Goal: Information Seeking & Learning: Understand process/instructions

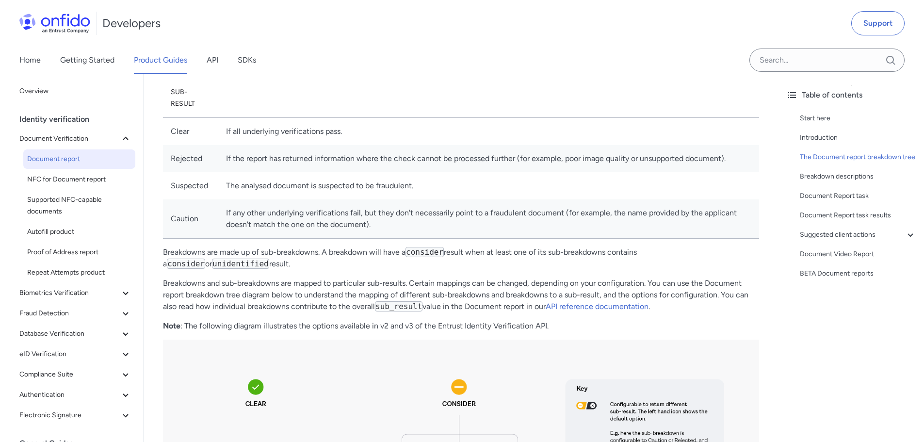
scroll to position [387, 0]
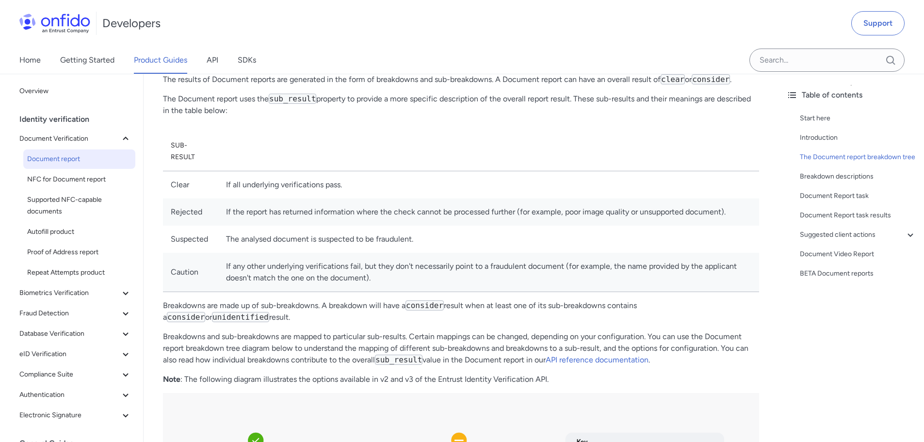
click at [308, 246] on td "The analysed document is suspected to be fraudulent." at bounding box center [488, 239] width 541 height 27
drag, startPoint x: 224, startPoint y: 241, endPoint x: 430, endPoint y: 241, distance: 206.2
click at [430, 241] on td "The analysed document is suspected to be fraudulent." at bounding box center [488, 239] width 541 height 27
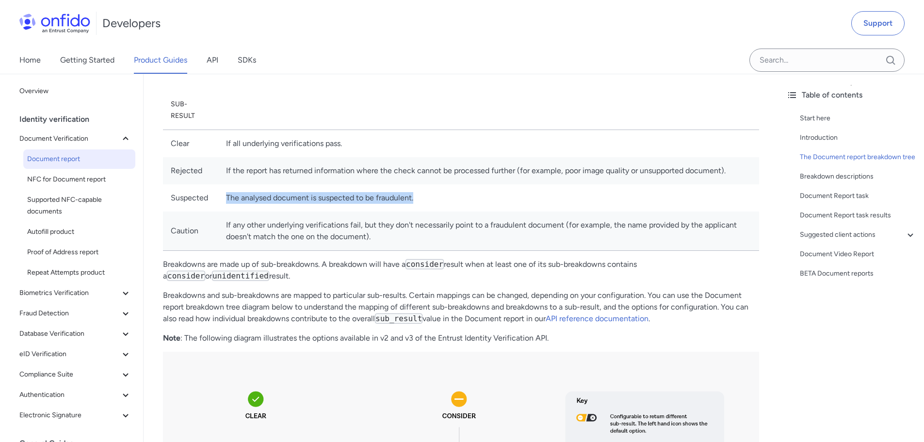
scroll to position [484, 0]
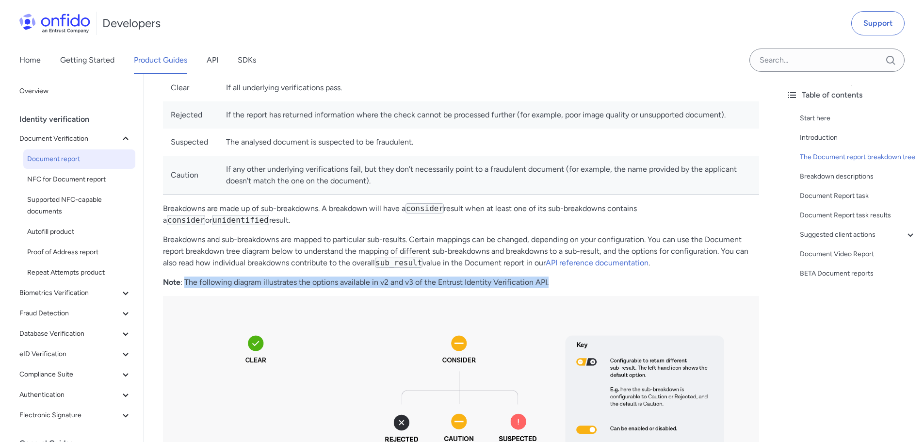
drag, startPoint x: 560, startPoint y: 281, endPoint x: 185, endPoint y: 282, distance: 374.6
click at [185, 267] on p "Note : The following diagram illustrates the options available in v2 and v3 of …" at bounding box center [461, 283] width 596 height 12
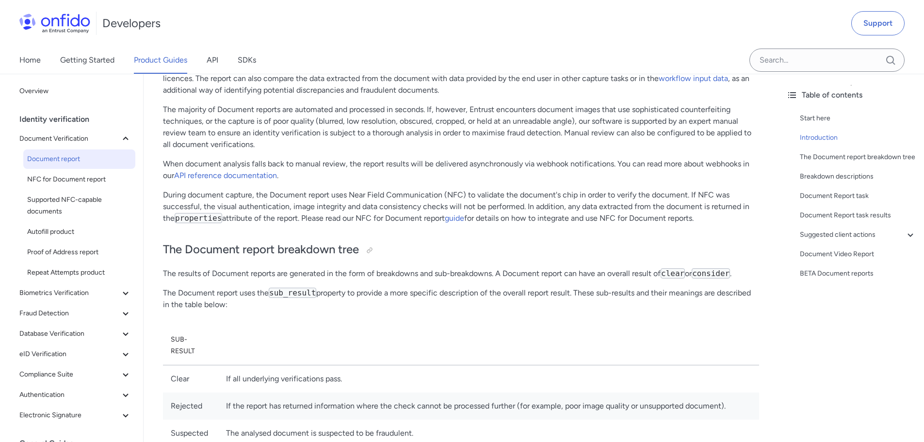
scroll to position [0, 0]
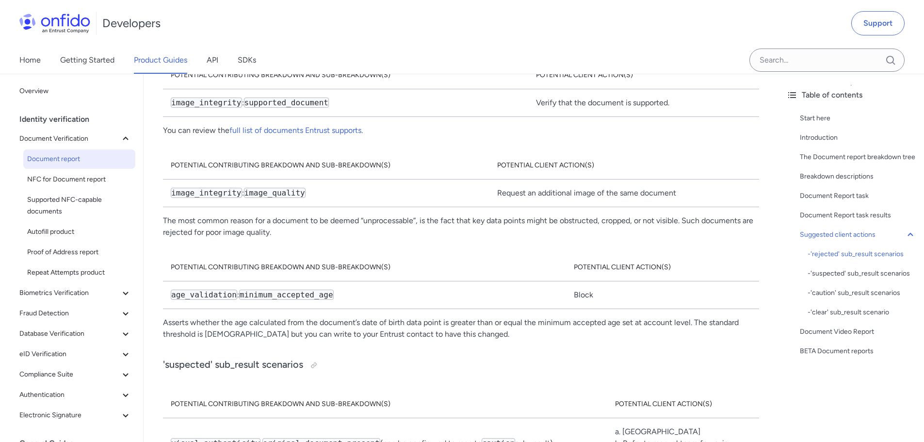
scroll to position [2406, 0]
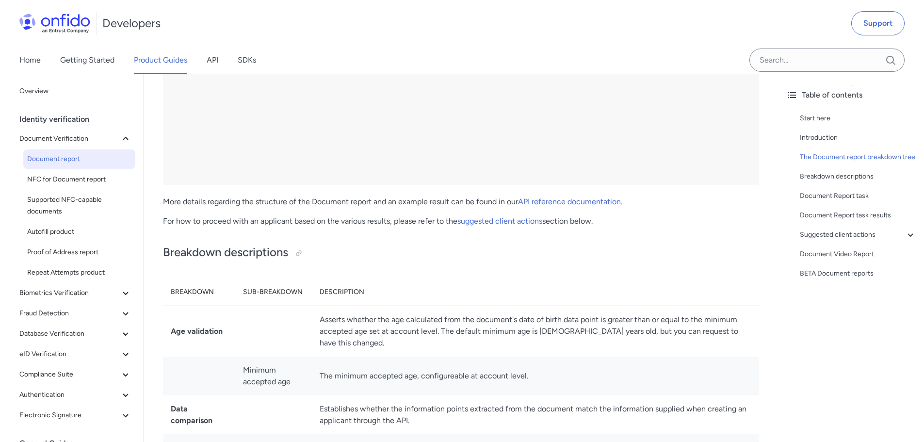
click at [426, 222] on p "For how to proceed with an applicant based on the various results, please refer…" at bounding box center [461, 221] width 596 height 12
drag, startPoint x: 323, startPoint y: 219, endPoint x: 447, endPoint y: 231, distance: 125.3
click at [510, 222] on link "suggested client actions" at bounding box center [500, 220] width 85 height 9
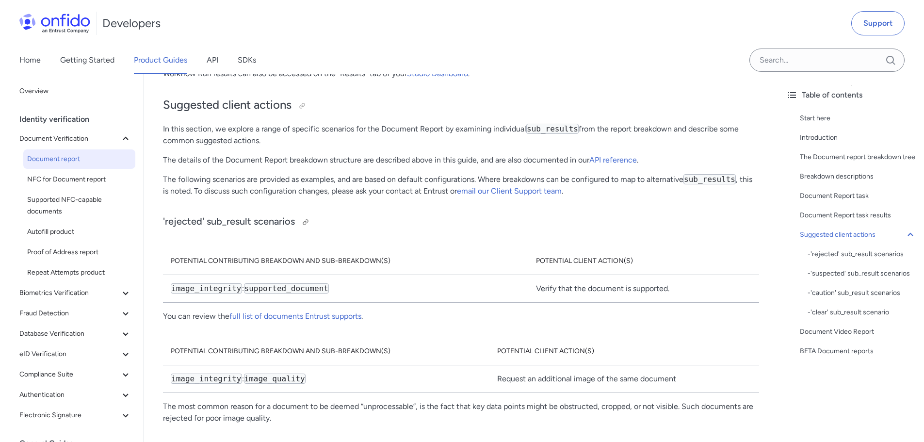
scroll to position [5218, 0]
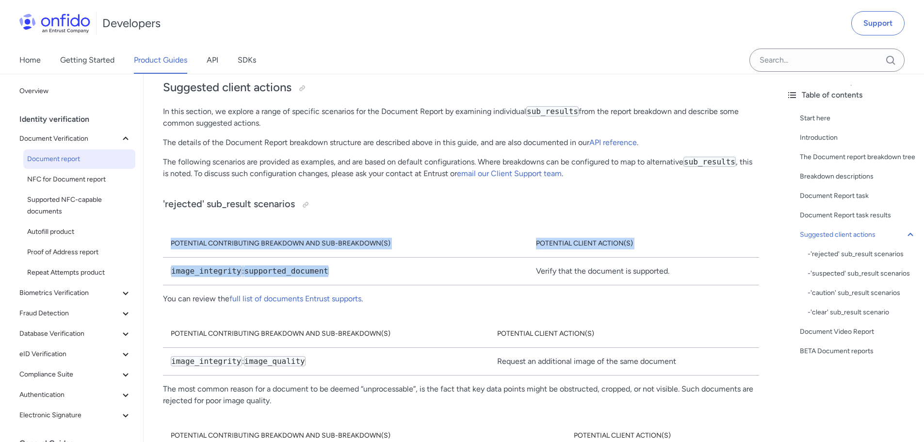
drag, startPoint x: 156, startPoint y: 247, endPoint x: 372, endPoint y: 249, distance: 216.4
click at [371, 258] on td "image_integrity : supported_document" at bounding box center [345, 272] width 365 height 28
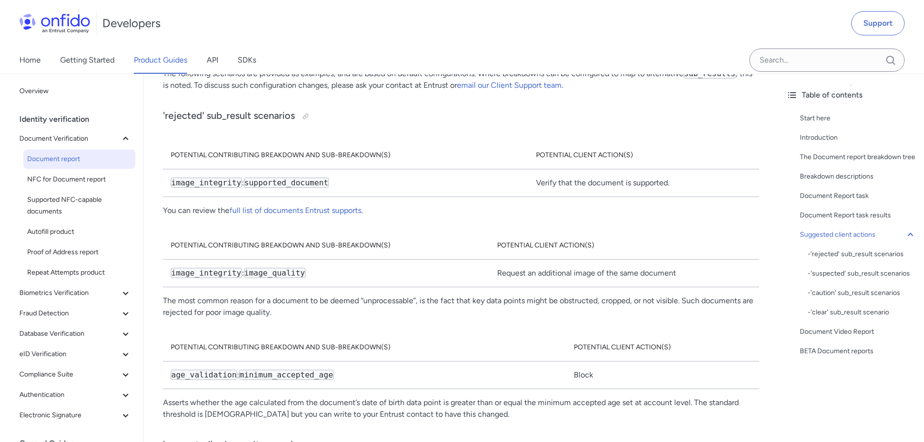
scroll to position [5315, 0]
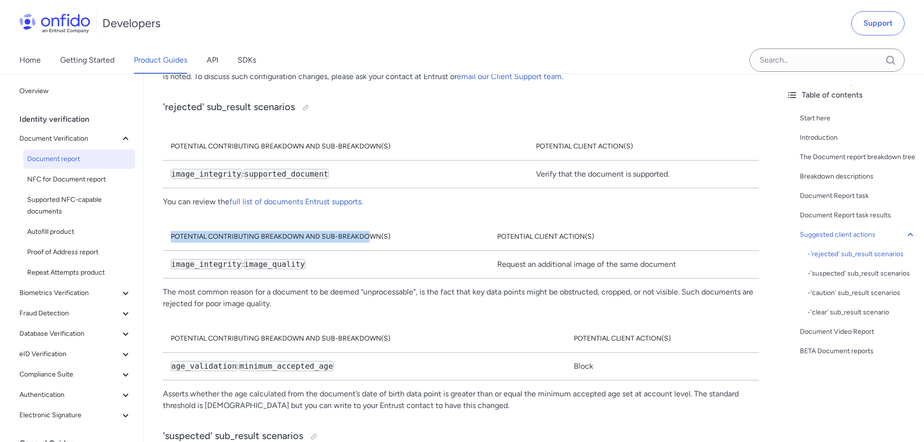
drag, startPoint x: 164, startPoint y: 213, endPoint x: 369, endPoint y: 216, distance: 205.3
click at [369, 223] on th "Potential contributing breakdown and sub-breakdown(s)" at bounding box center [326, 237] width 327 height 28
drag, startPoint x: 498, startPoint y: 211, endPoint x: 652, endPoint y: 204, distance: 154.4
click at [613, 223] on th "Potential client action(s)" at bounding box center [625, 237] width 270 height 28
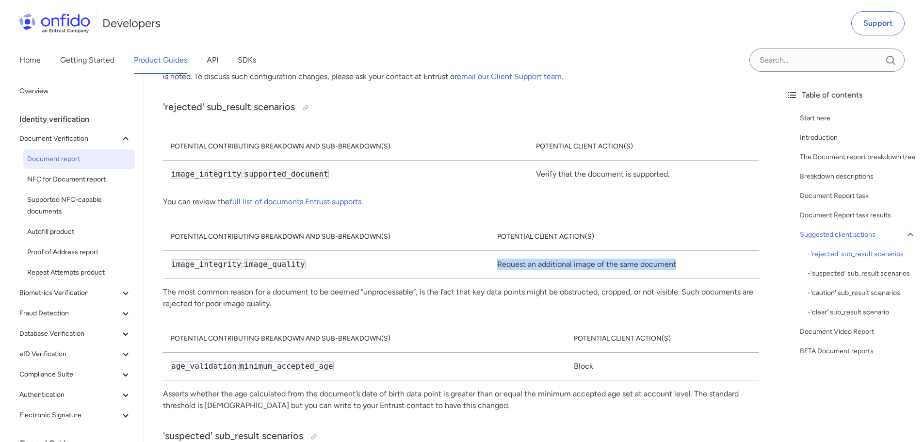
drag, startPoint x: 492, startPoint y: 242, endPoint x: 703, endPoint y: 244, distance: 210.6
click at [613, 251] on td "Request an additional image of the same document" at bounding box center [625, 265] width 270 height 28
click at [340, 267] on p "The most common reason for a document to be deemed “unprocessable”, is the fact…" at bounding box center [461, 297] width 596 height 23
drag, startPoint x: 496, startPoint y: 236, endPoint x: 700, endPoint y: 246, distance: 204.5
click at [613, 251] on td "Request an additional image of the same document" at bounding box center [625, 265] width 270 height 28
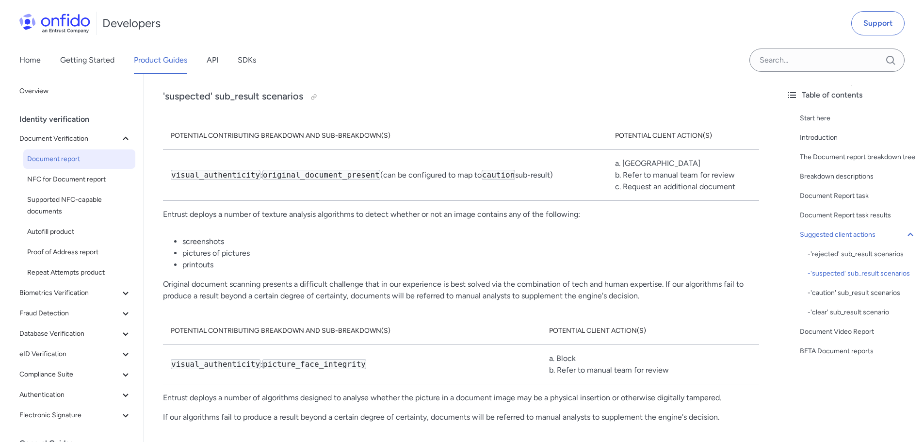
scroll to position [5617, 0]
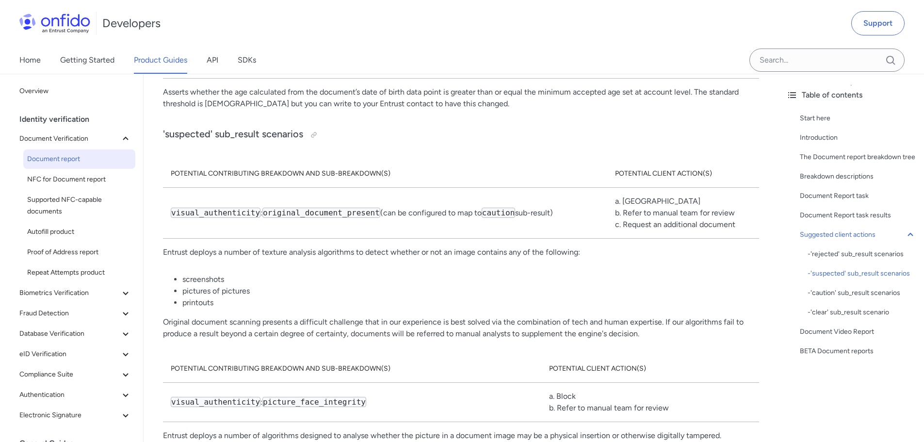
drag, startPoint x: 646, startPoint y: 177, endPoint x: 557, endPoint y: 178, distance: 89.8
click at [557, 188] on tr "visual_authenticity : original_document_present (can be configured to map to ca…" at bounding box center [461, 213] width 596 height 51
click at [613, 188] on td "a. Ignore b. Refer to manual team for review c. Request an additional document" at bounding box center [684, 213] width 152 height 51
drag, startPoint x: 617, startPoint y: 189, endPoint x: 741, endPoint y: 190, distance: 123.7
click at [613, 190] on td "a. Ignore b. Refer to manual team for review c. Request an additional document" at bounding box center [684, 213] width 152 height 51
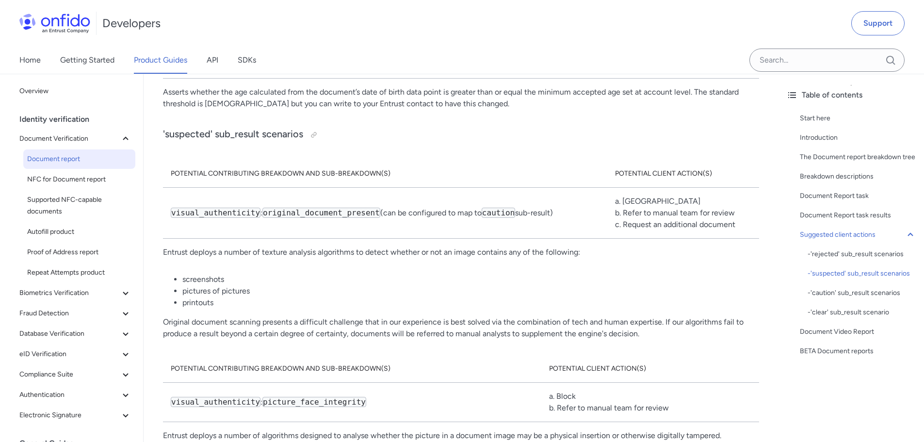
drag, startPoint x: 619, startPoint y: 203, endPoint x: 735, endPoint y: 205, distance: 116.0
click at [613, 205] on td "a. Ignore b. Refer to manual team for review c. Request an additional document" at bounding box center [684, 213] width 152 height 51
click at [613, 247] on p "Entrust deploys a number of texture analysis algorithms to detect whether or no…" at bounding box center [461, 253] width 596 height 12
drag, startPoint x: 618, startPoint y: 177, endPoint x: 740, endPoint y: 208, distance: 126.3
click at [613, 208] on td "a. Ignore b. Refer to manual team for review c. Request an additional document" at bounding box center [684, 213] width 152 height 51
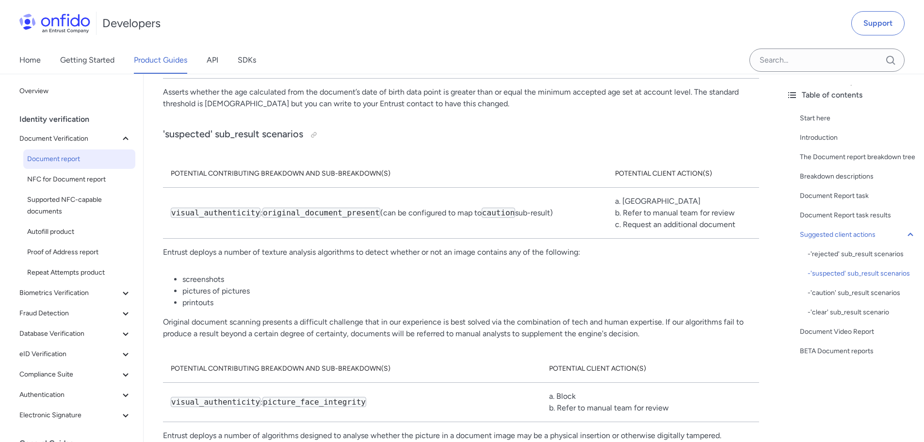
click at [608, 188] on td "a. Ignore b. Refer to manual team for review c. Request an additional document" at bounding box center [684, 213] width 152 height 51
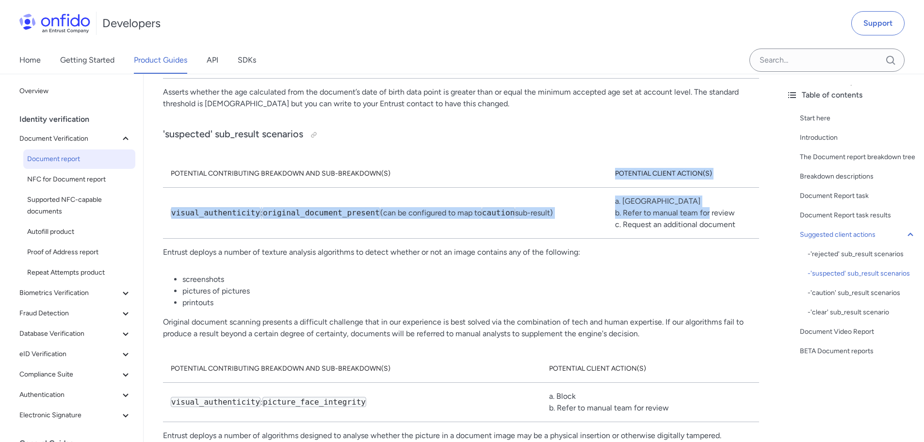
drag, startPoint x: 609, startPoint y: 146, endPoint x: 704, endPoint y: 192, distance: 105.7
click at [613, 194] on table "Potential contributing breakdown and sub-breakdown(s) Potential client action(s…" at bounding box center [461, 199] width 596 height 79
click at [613, 191] on td "a. Ignore b. Refer to manual team for review c. Request an additional document" at bounding box center [684, 213] width 152 height 51
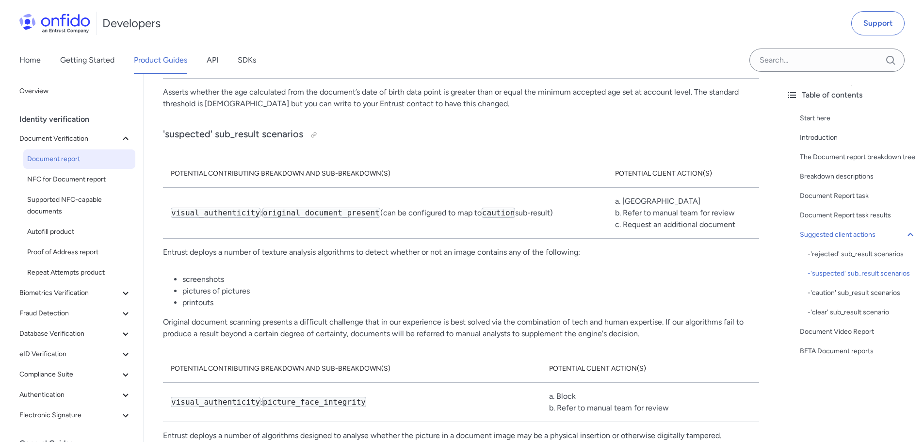
drag, startPoint x: 742, startPoint y: 204, endPoint x: 599, endPoint y: 179, distance: 144.9
click at [599, 188] on tr "visual_authenticity : original_document_present (can be configured to map to ca…" at bounding box center [461, 213] width 596 height 51
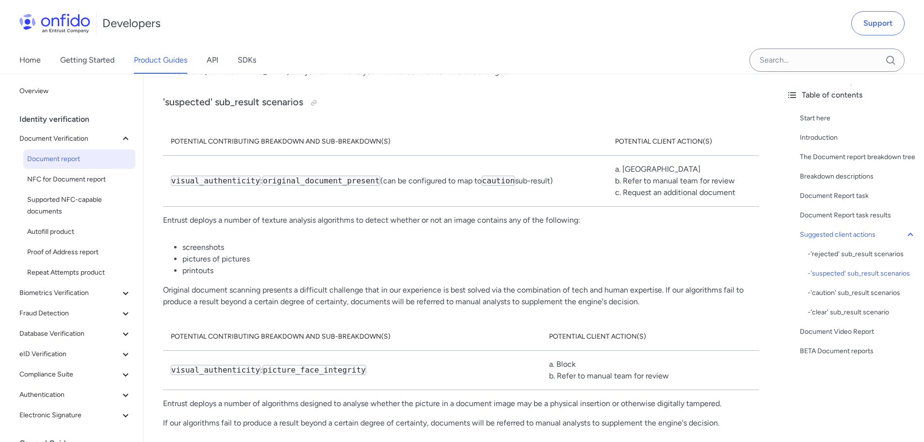
scroll to position [5665, 0]
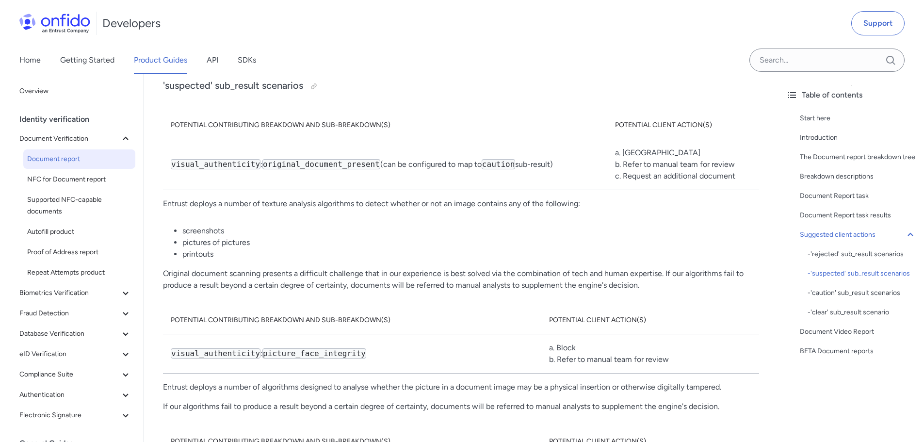
click at [613, 167] on table "Potential contributing breakdown and sub-breakdown(s) Potential client action(s…" at bounding box center [461, 151] width 596 height 79
click at [613, 147] on td "a. Ignore b. Refer to manual team for review c. Request an additional document" at bounding box center [684, 164] width 152 height 51
drag, startPoint x: 621, startPoint y: 143, endPoint x: 730, endPoint y: 142, distance: 109.7
click at [613, 142] on td "a. Ignore b. Refer to manual team for review c. Request an additional document" at bounding box center [684, 164] width 152 height 51
click at [608, 156] on td "a. Ignore b. Refer to manual team for review c. Request an additional document" at bounding box center [684, 164] width 152 height 51
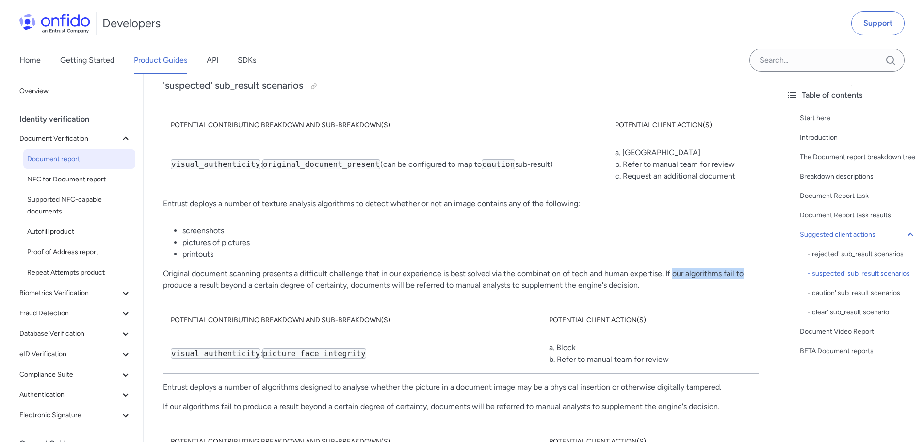
drag, startPoint x: 712, startPoint y: 248, endPoint x: 571, endPoint y: 260, distance: 141.2
click at [613, 267] on p "Original document scanning presents a difficult challenge that in our experienc…" at bounding box center [461, 279] width 596 height 23
drag, startPoint x: 168, startPoint y: 263, endPoint x: 264, endPoint y: 262, distance: 96.6
click at [264, 267] on p "Original document scanning presents a difficult challenge that in our experienc…" at bounding box center [461, 279] width 596 height 23
click at [274, 267] on p "Original document scanning presents a difficult challenge that in our experienc…" at bounding box center [461, 279] width 596 height 23
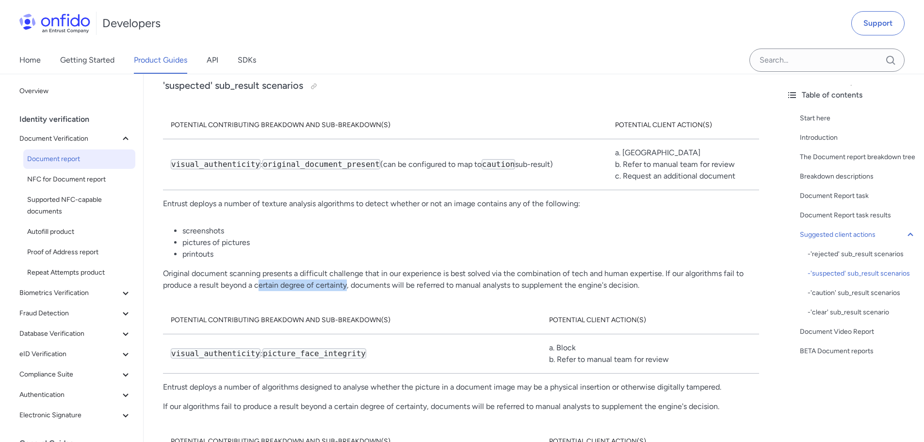
drag, startPoint x: 261, startPoint y: 263, endPoint x: 347, endPoint y: 263, distance: 86.4
click at [347, 267] on p "Original document scanning presents a difficult challenge that in our experienc…" at bounding box center [461, 279] width 596 height 23
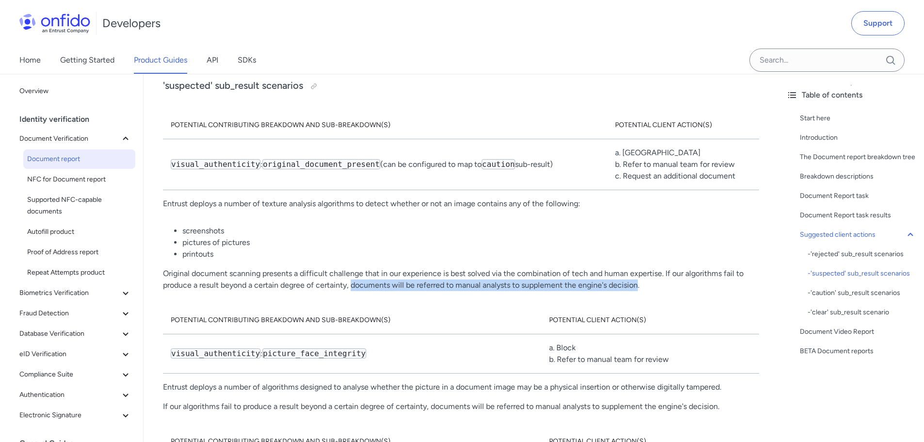
drag, startPoint x: 352, startPoint y: 263, endPoint x: 637, endPoint y: 260, distance: 284.4
click at [613, 267] on p "Original document scanning presents a difficult challenge that in our experienc…" at bounding box center [461, 279] width 596 height 23
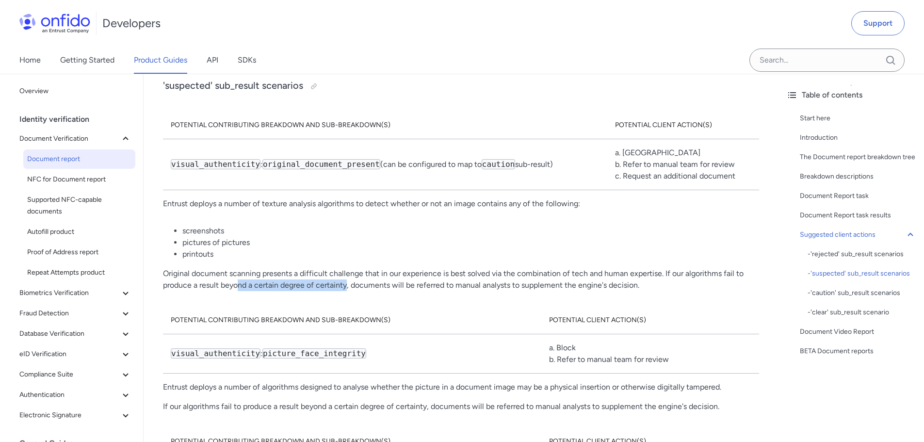
drag, startPoint x: 236, startPoint y: 265, endPoint x: 348, endPoint y: 262, distance: 111.7
click at [348, 267] on p "Original document scanning presents a difficult challenge that in our experienc…" at bounding box center [461, 279] width 596 height 23
drag, startPoint x: 351, startPoint y: 263, endPoint x: 510, endPoint y: 265, distance: 158.2
click at [510, 267] on p "Original document scanning presents a difficult challenge that in our experienc…" at bounding box center [461, 279] width 596 height 23
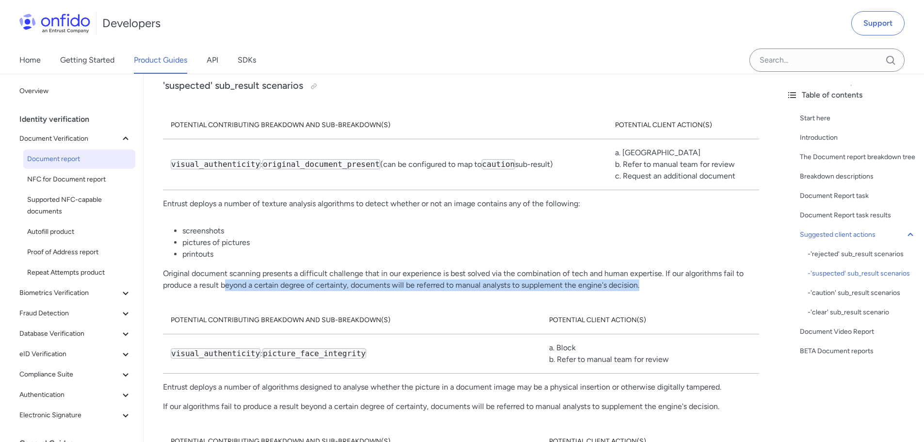
drag, startPoint x: 224, startPoint y: 261, endPoint x: 641, endPoint y: 262, distance: 417.3
click at [613, 267] on p "Original document scanning presents a difficult challenge that in our experienc…" at bounding box center [461, 279] width 596 height 23
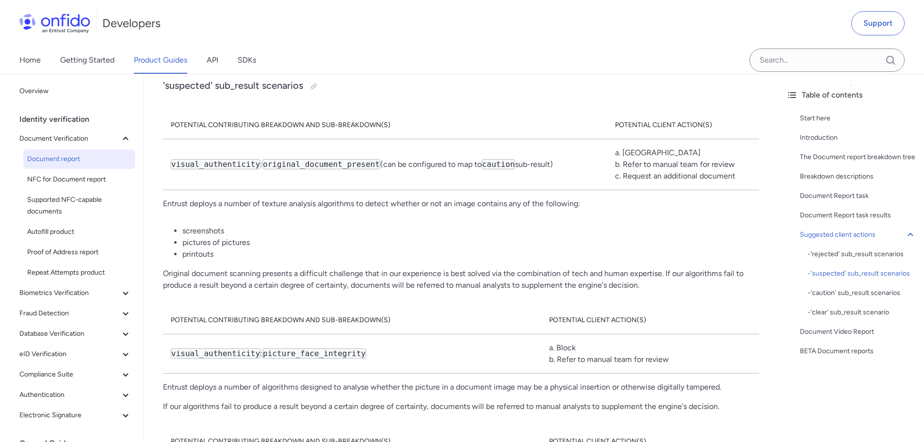
click at [496, 267] on th "Potential contributing breakdown and sub-breakdown(s)" at bounding box center [352, 321] width 379 height 28
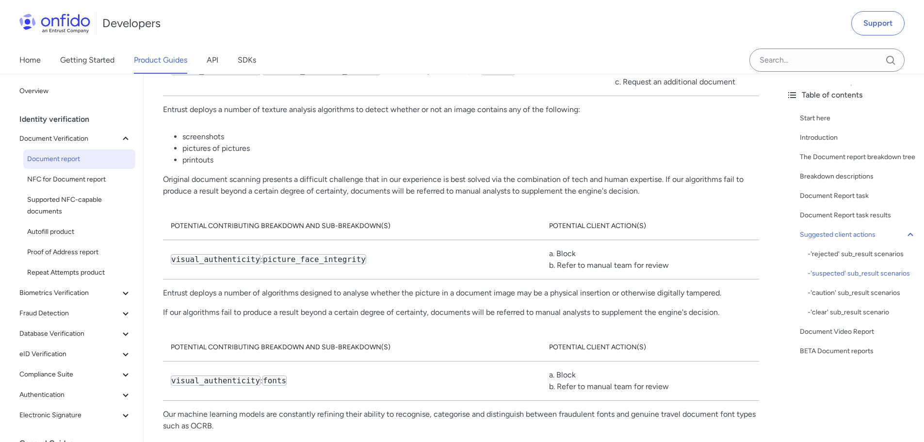
scroll to position [5762, 0]
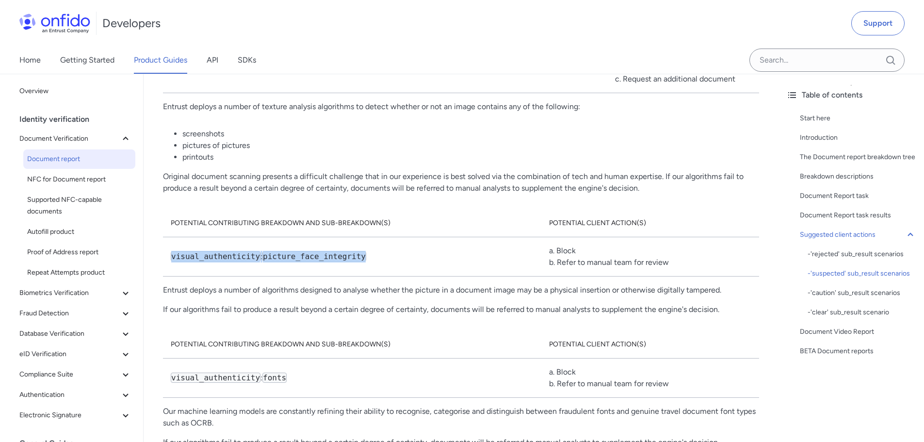
drag, startPoint x: 166, startPoint y: 231, endPoint x: 358, endPoint y: 235, distance: 192.2
click at [358, 237] on td "visual_authenticity : picture_face_integrity" at bounding box center [352, 256] width 379 height 39
click at [272, 249] on td "visual_authenticity : picture_face_integrity" at bounding box center [352, 256] width 379 height 39
drag, startPoint x: 261, startPoint y: 233, endPoint x: 390, endPoint y: 231, distance: 129.1
click at [390, 237] on td "visual_authenticity : picture_face_integrity" at bounding box center [352, 256] width 379 height 39
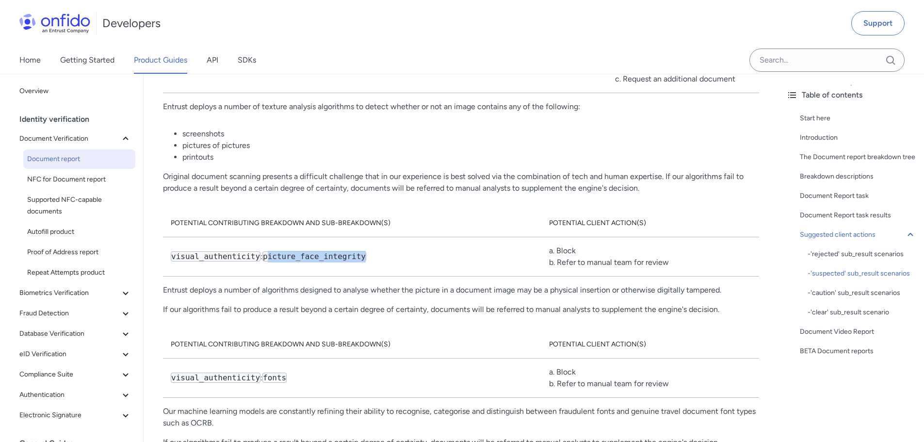
click at [383, 237] on td "visual_authenticity : picture_face_integrity" at bounding box center [352, 256] width 379 height 39
drag, startPoint x: 173, startPoint y: 233, endPoint x: 254, endPoint y: 233, distance: 81.0
click at [254, 237] on td "visual_authenticity : picture_face_integrity" at bounding box center [352, 256] width 379 height 39
click at [444, 57] on div "Home Getting Started Product Guides API SDKs" at bounding box center [462, 60] width 924 height 27
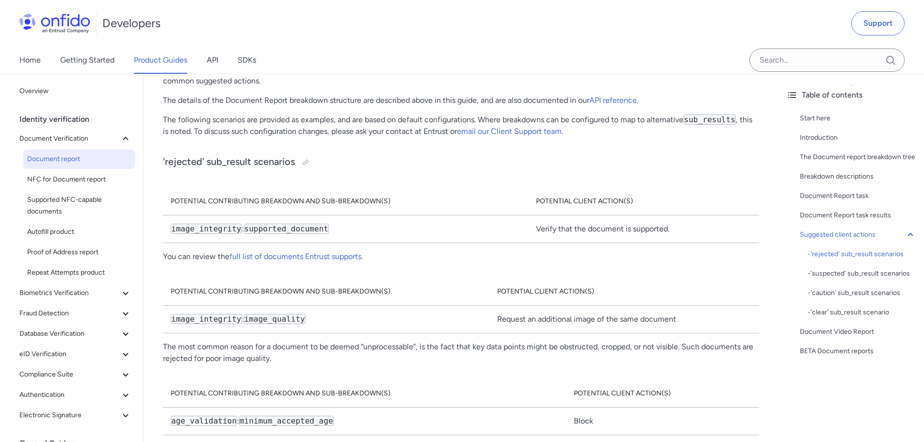
scroll to position [5180, 0]
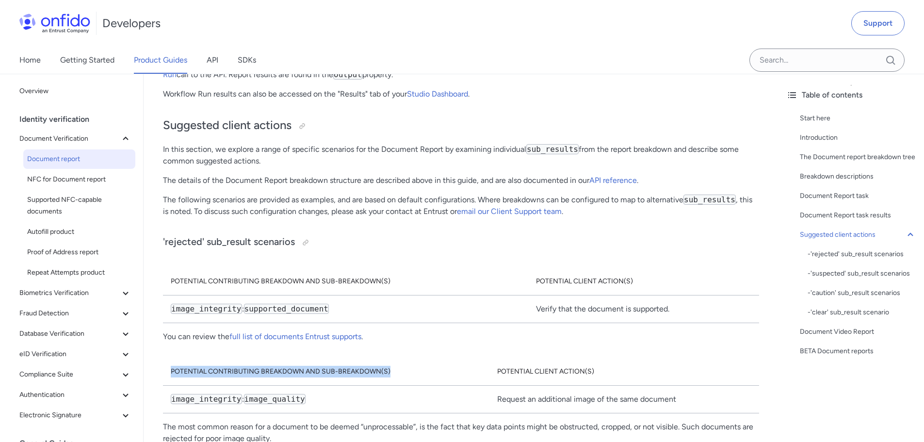
drag, startPoint x: 171, startPoint y: 347, endPoint x: 392, endPoint y: 341, distance: 220.9
click at [392, 267] on th "Potential contributing breakdown and sub-breakdown(s)" at bounding box center [326, 372] width 327 height 28
click at [387, 267] on th "Potential contributing breakdown and sub-breakdown(s)" at bounding box center [326, 372] width 327 height 28
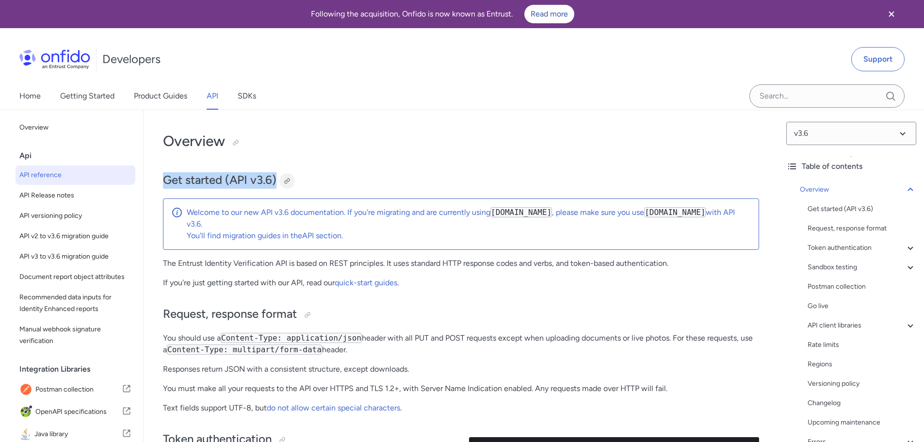
drag, startPoint x: 153, startPoint y: 172, endPoint x: 291, endPoint y: 183, distance: 138.8
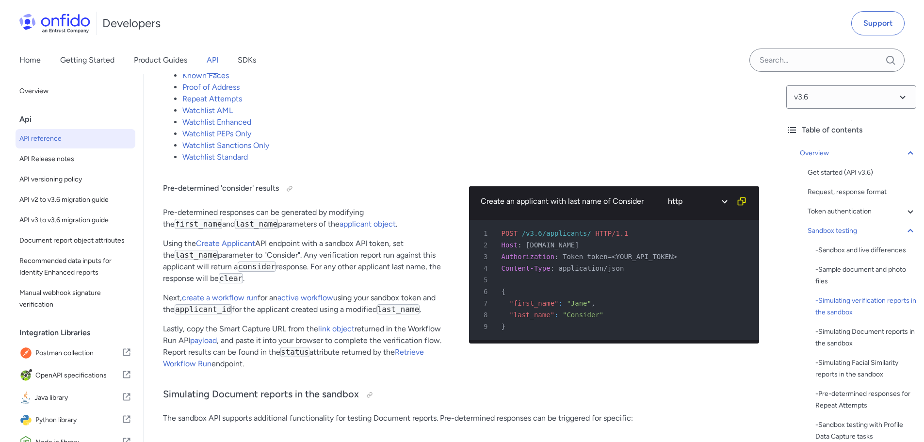
scroll to position [2087, 0]
